Goal: Information Seeking & Learning: Find specific page/section

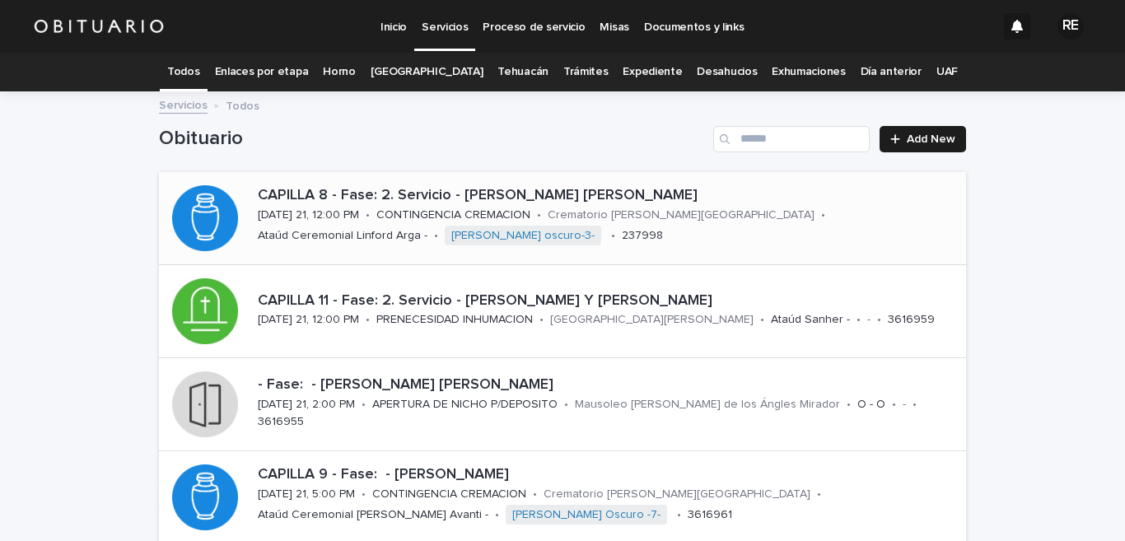
click at [432, 199] on p "CAPILLA 8 - Fase: 2. Servicio - [PERSON_NAME] [PERSON_NAME]" at bounding box center [609, 196] width 702 height 18
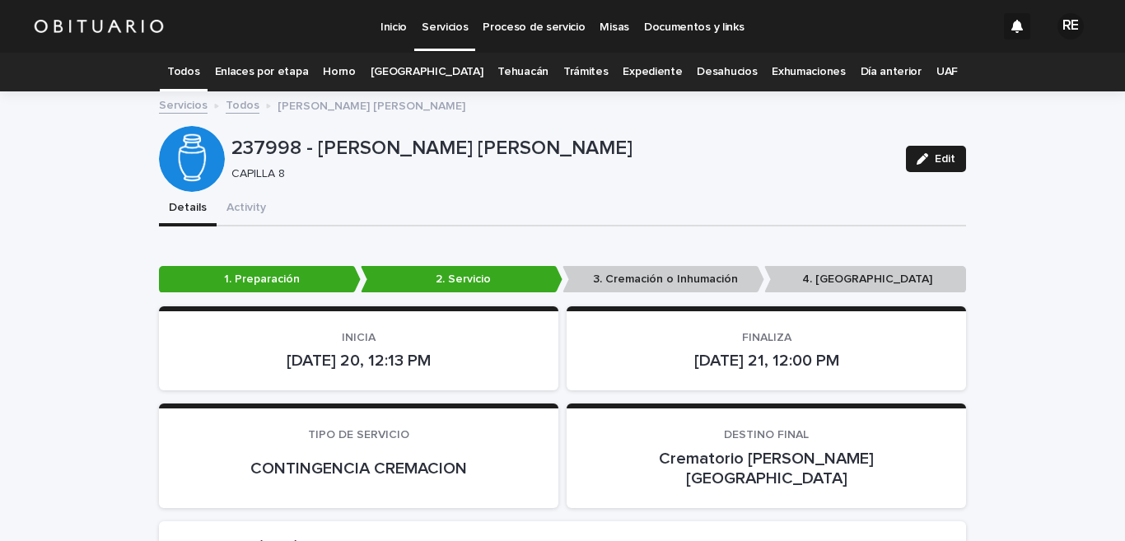
click at [199, 63] on link "Todos" at bounding box center [183, 72] width 32 height 39
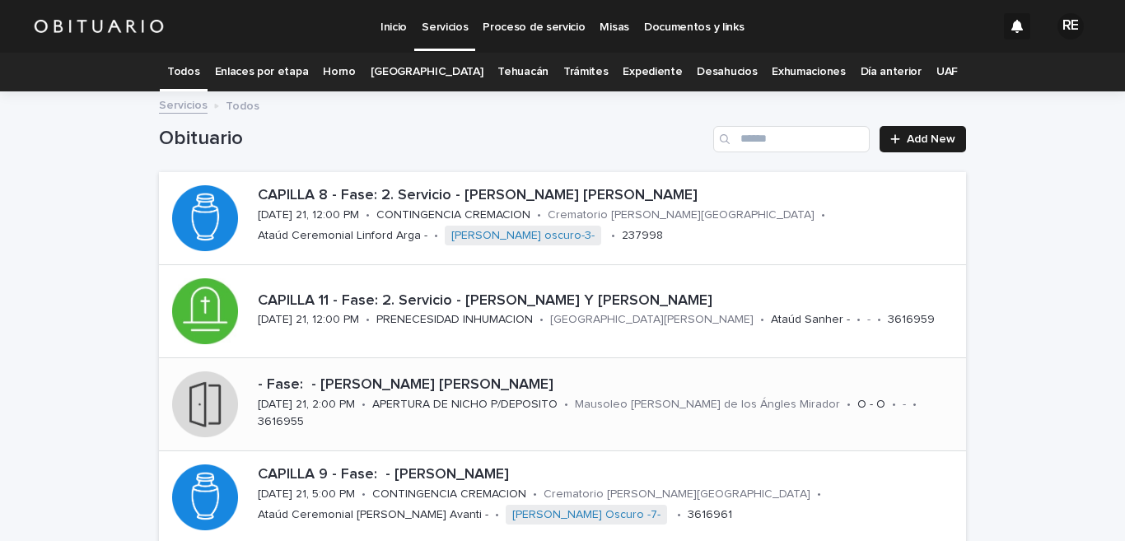
scroll to position [81, 0]
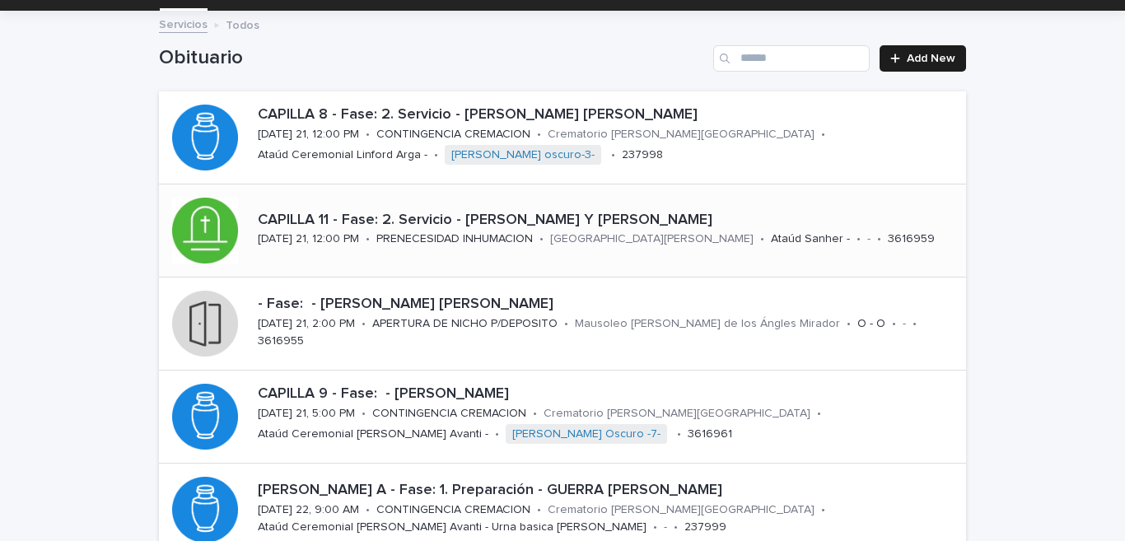
click at [432, 237] on p "PRENECESIDAD INHUMACION" at bounding box center [454, 239] width 156 height 14
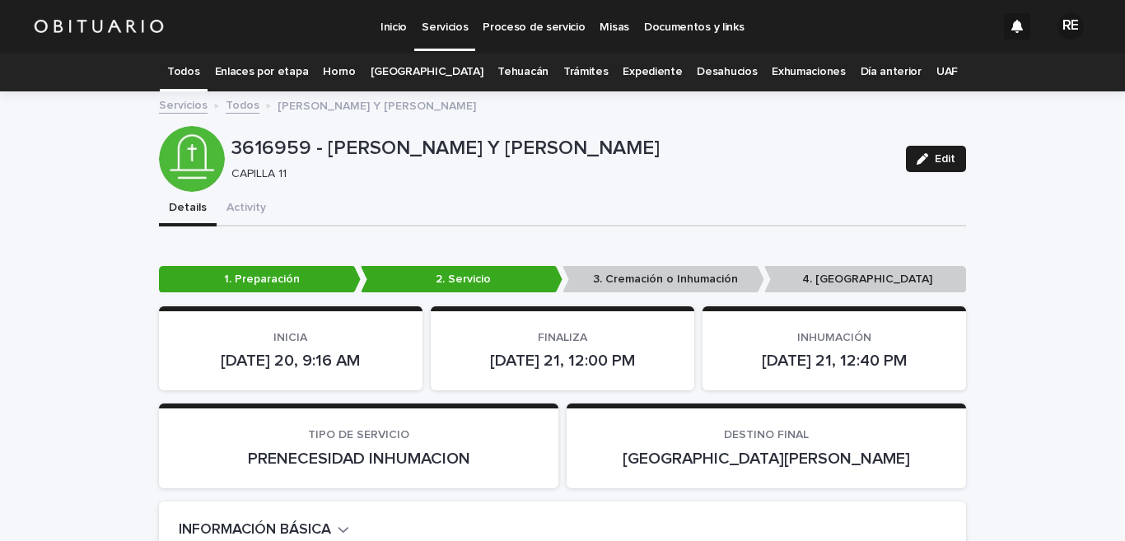
click at [195, 73] on link "Todos" at bounding box center [183, 72] width 32 height 39
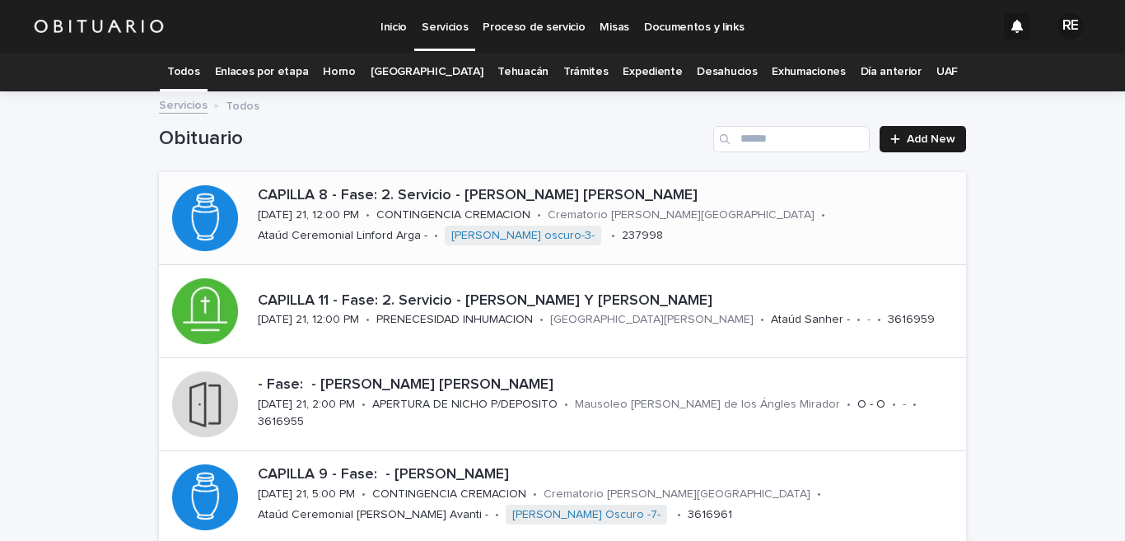
scroll to position [81, 0]
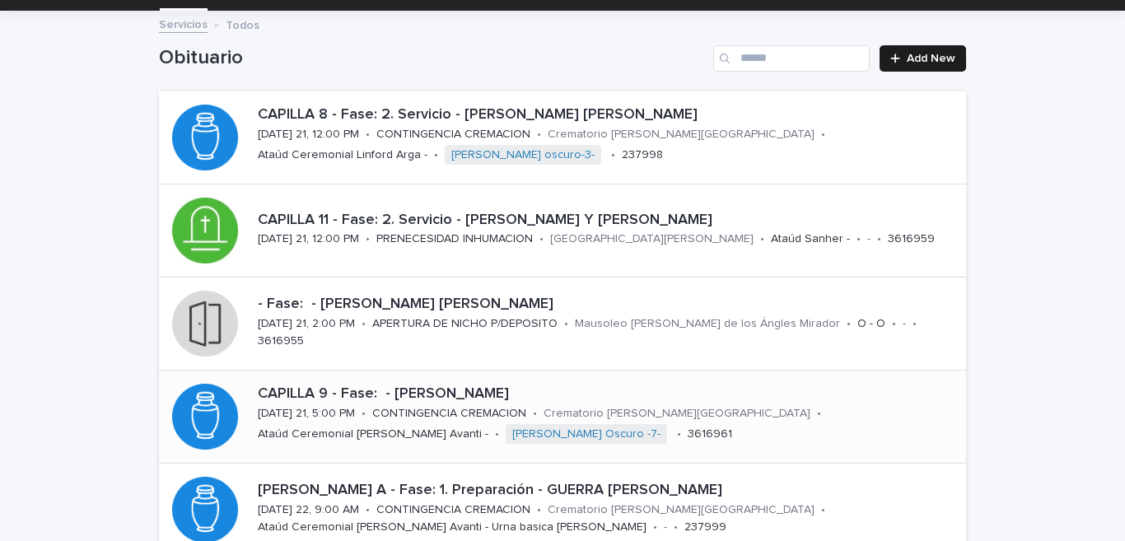
click at [460, 399] on p "CAPILLA 9 - Fase: - [PERSON_NAME]" at bounding box center [609, 394] width 702 height 18
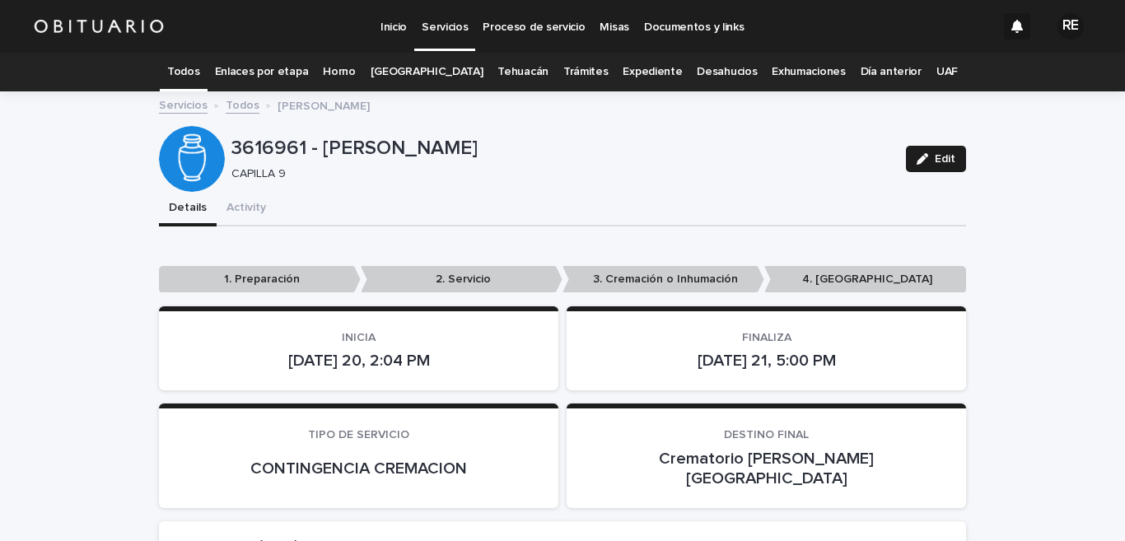
click at [199, 61] on link "Todos" at bounding box center [183, 72] width 32 height 39
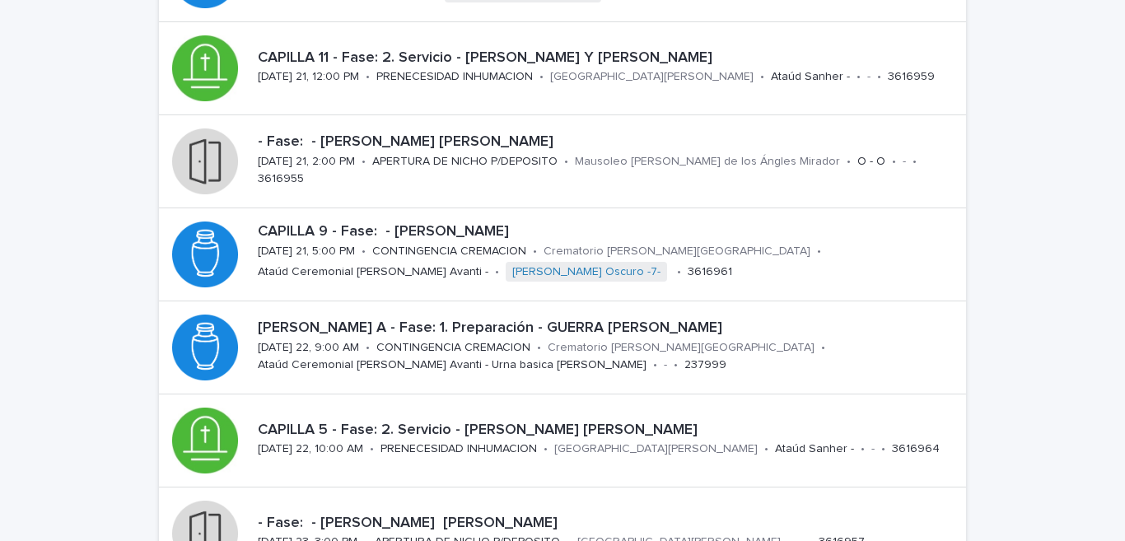
scroll to position [324, 0]
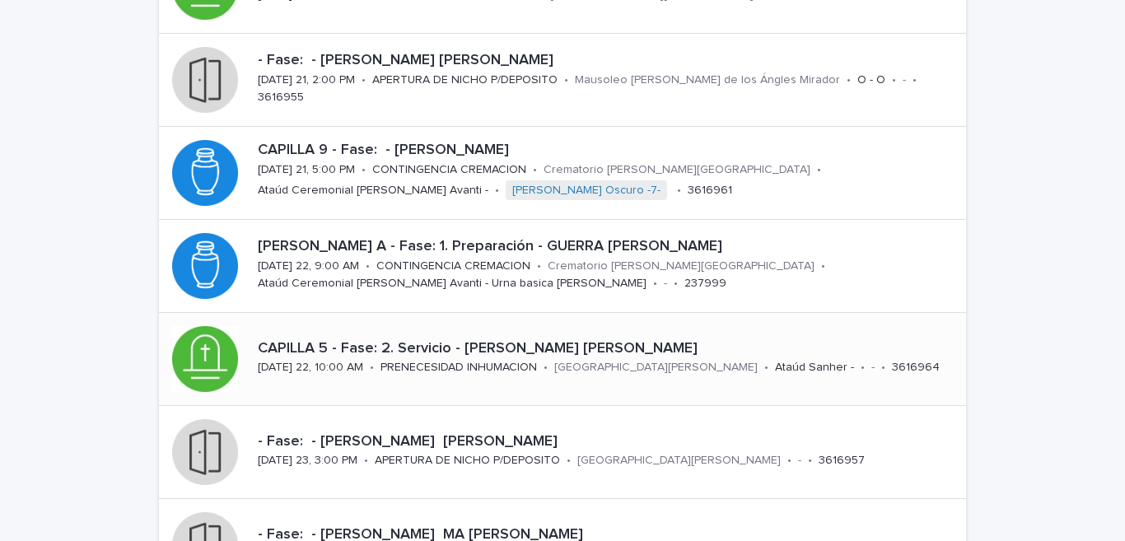
click at [379, 357] on div "CAPILLA 5 - Fase: 2. Servicio - [PERSON_NAME] [PERSON_NAME][DATE] 22, 10:00 AM …" at bounding box center [608, 359] width 715 height 51
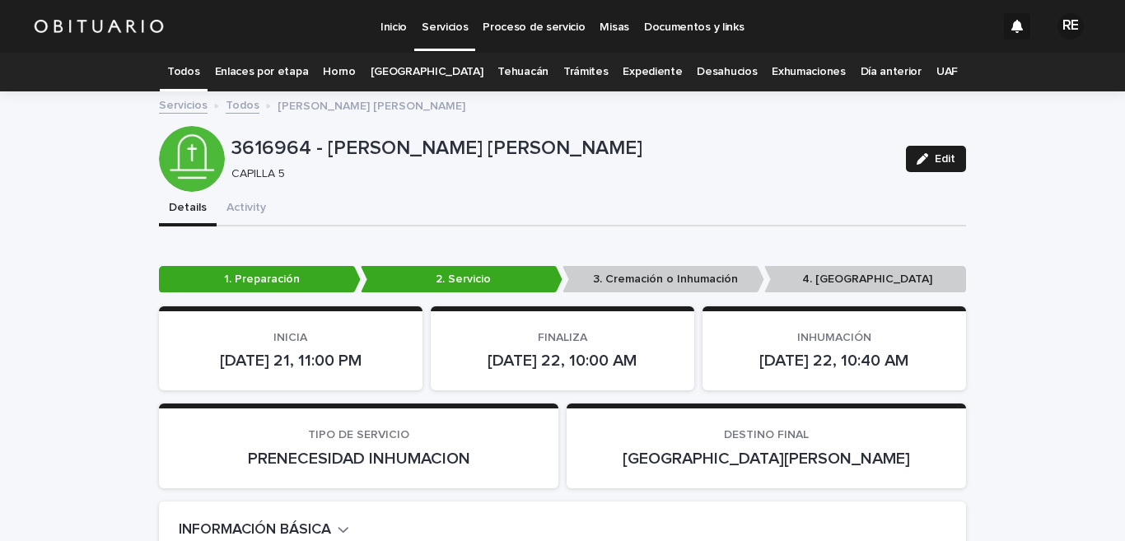
click at [199, 66] on link "Todos" at bounding box center [183, 72] width 32 height 39
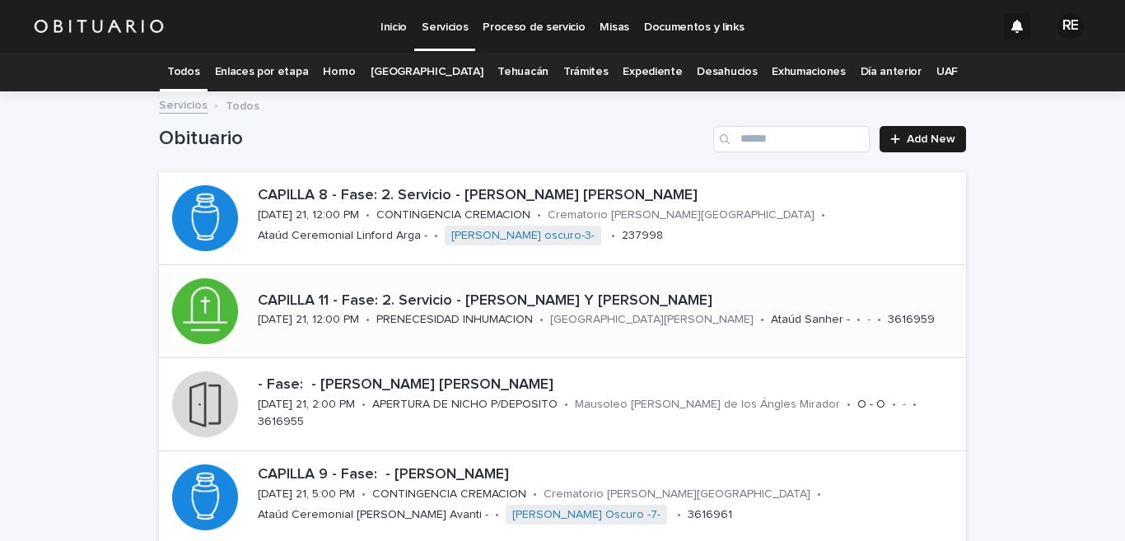
click at [385, 308] on p "CAPILLA 11 - Fase: 2. Servicio - [PERSON_NAME] Y [PERSON_NAME]" at bounding box center [609, 301] width 702 height 18
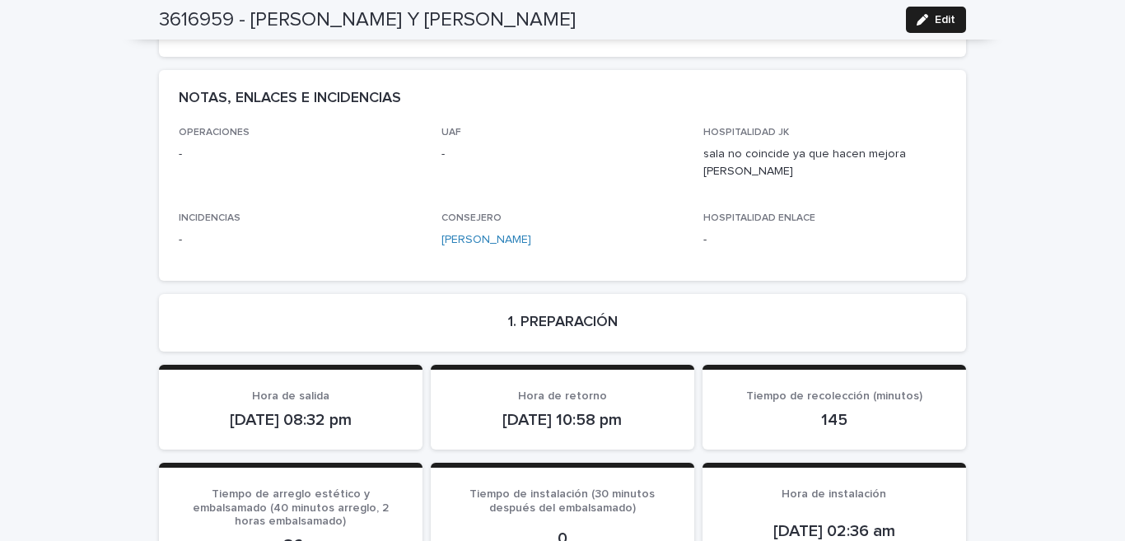
scroll to position [1298, 0]
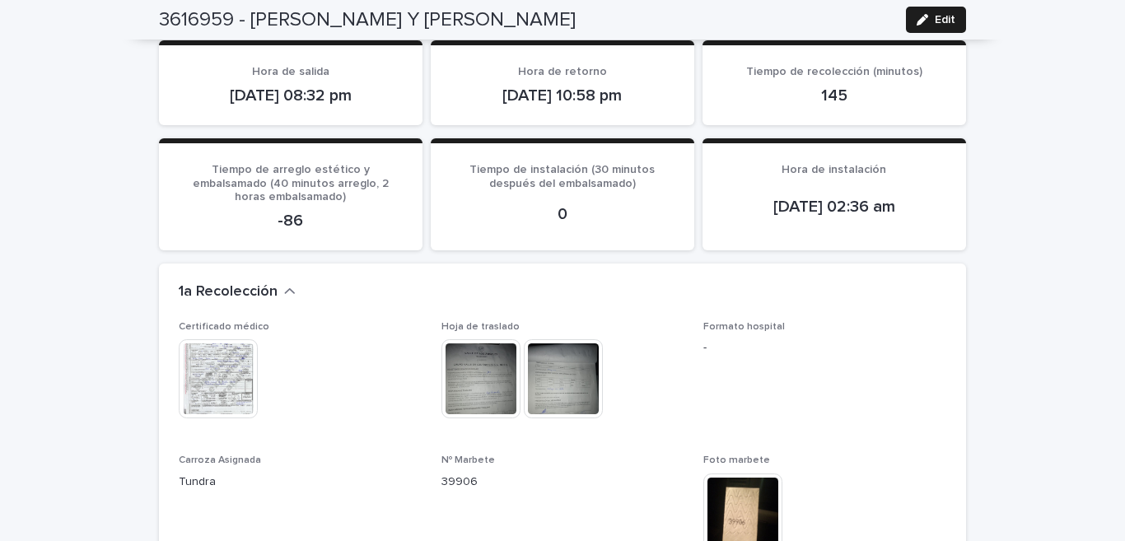
click at [204, 339] on img at bounding box center [218, 378] width 79 height 79
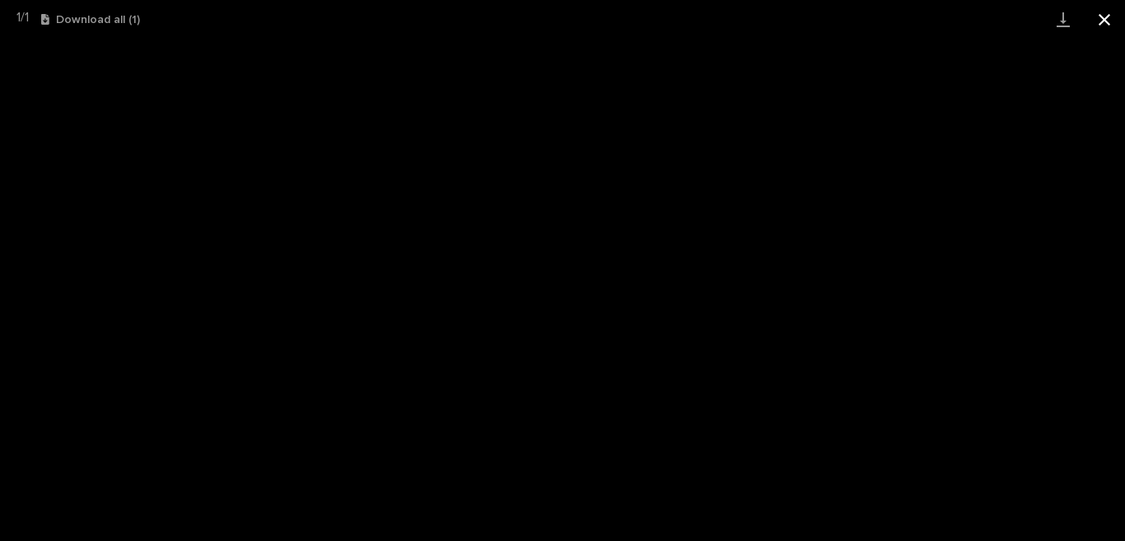
click at [1107, 26] on button "Close gallery" at bounding box center [1104, 19] width 41 height 39
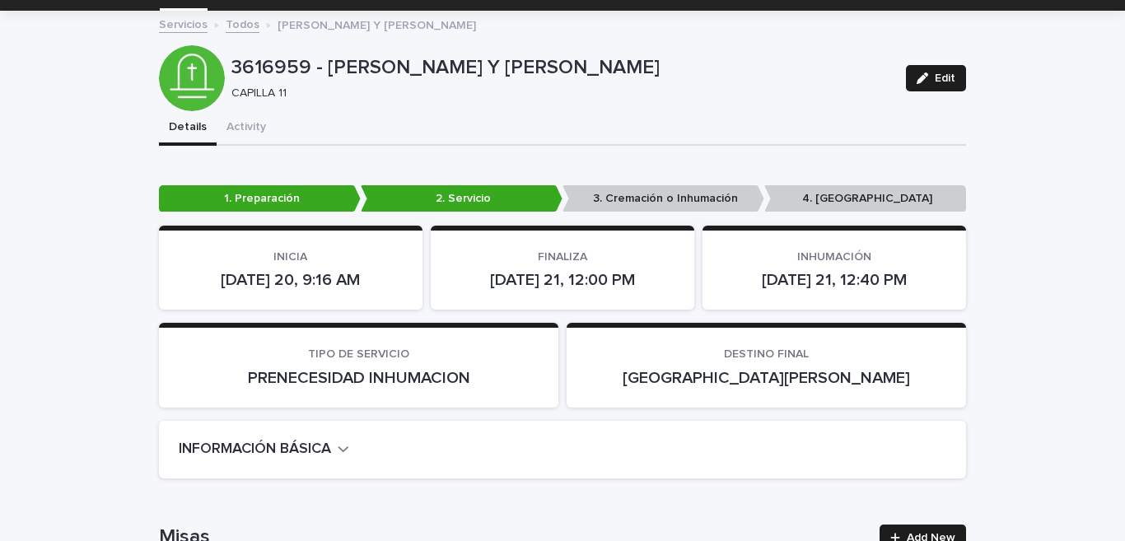
scroll to position [0, 0]
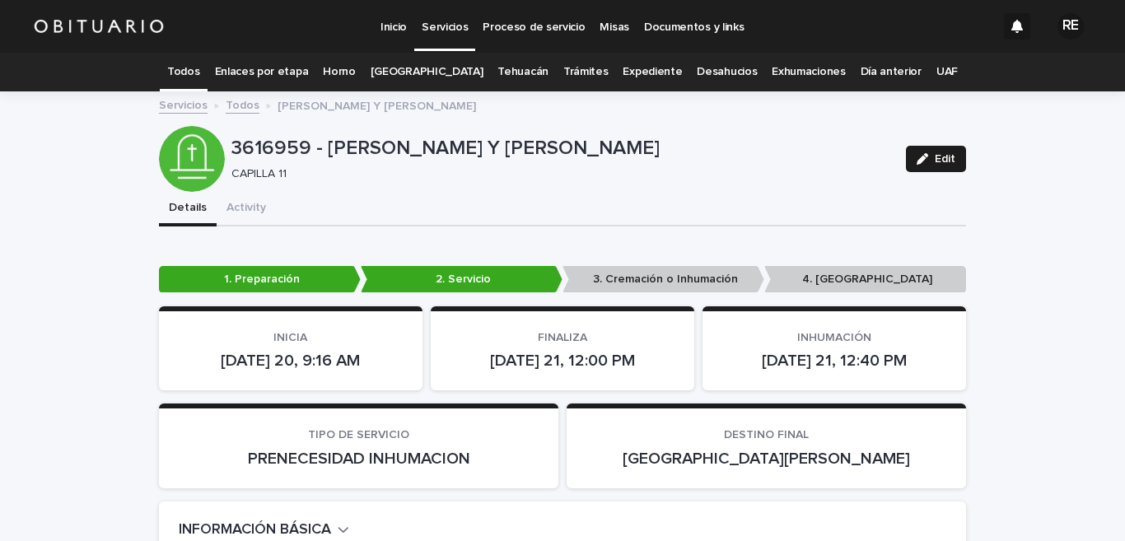
click at [184, 75] on div "Todos" at bounding box center [183, 72] width 47 height 39
click at [199, 67] on link "Todos" at bounding box center [183, 72] width 32 height 39
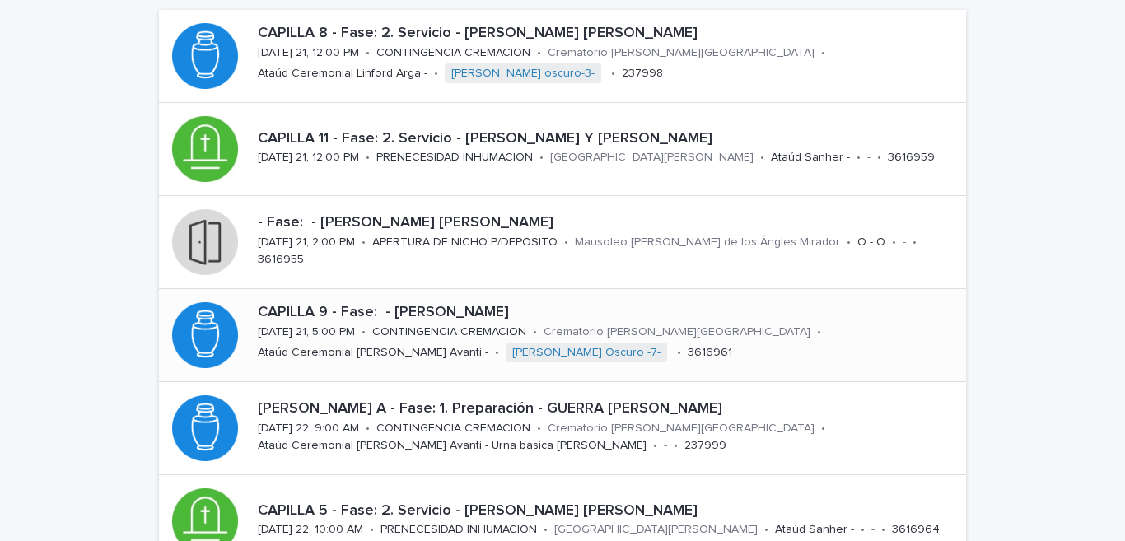
scroll to position [243, 0]
